Goal: Task Accomplishment & Management: Manage account settings

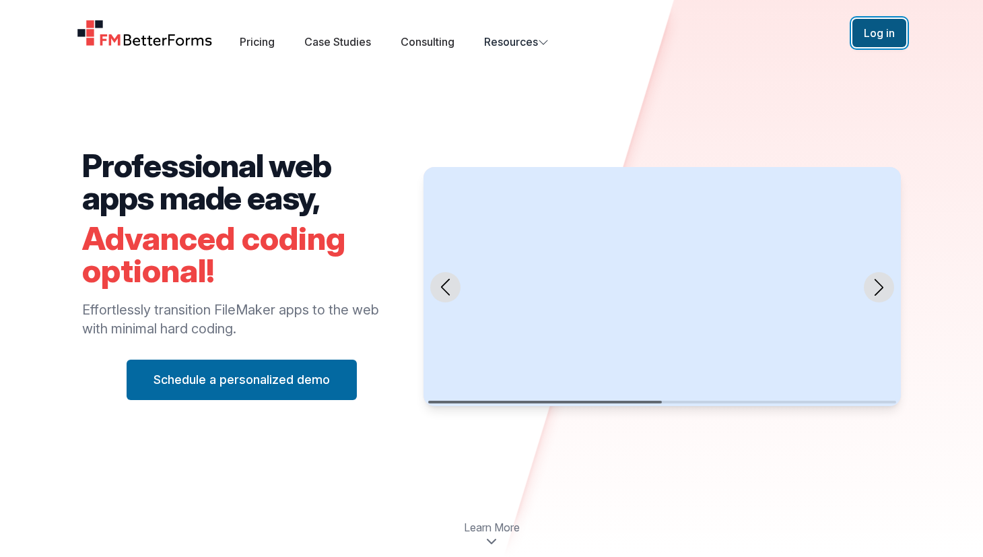
click at [863, 30] on button "Log in" at bounding box center [879, 33] width 54 height 28
click at [880, 31] on button "Log in" at bounding box center [879, 33] width 54 height 28
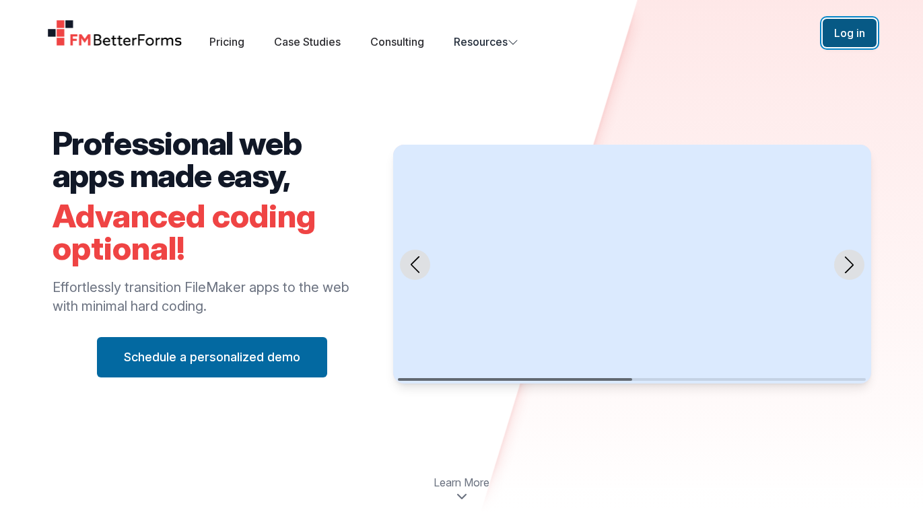
click at [840, 33] on button "Log in" at bounding box center [850, 33] width 54 height 28
